Goal: Understand site structure: Understand site structure

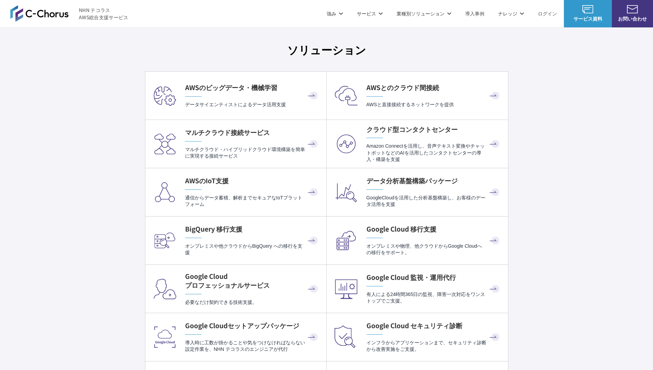
scroll to position [2001, 0]
